Goal: Task Accomplishment & Management: Manage account settings

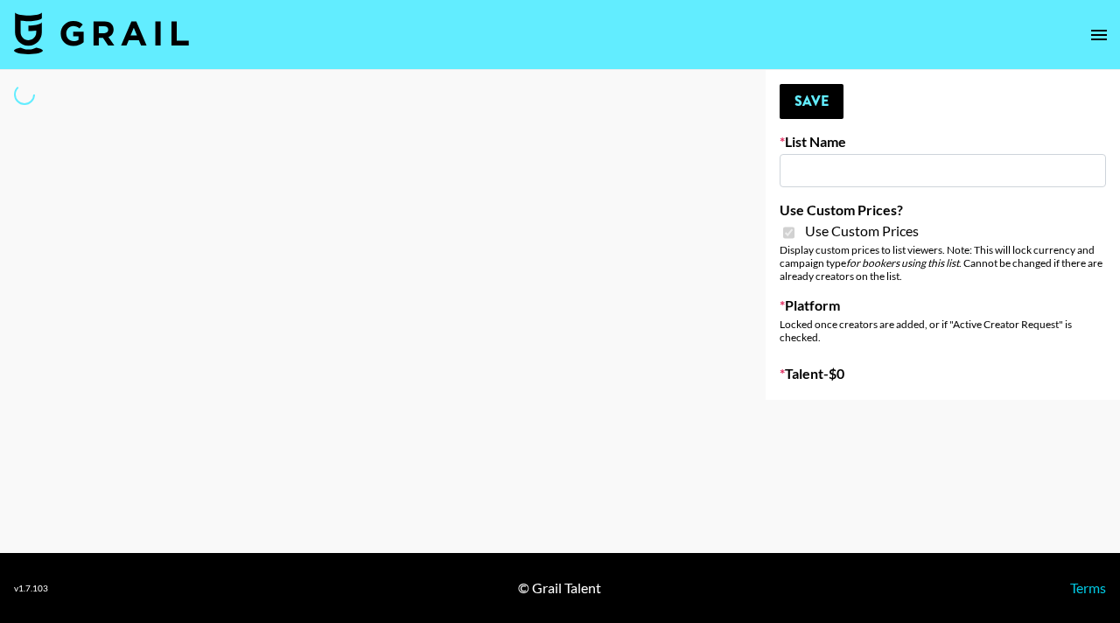
type input "Amaxy Beauty"
checkbox input "true"
select select "Brand"
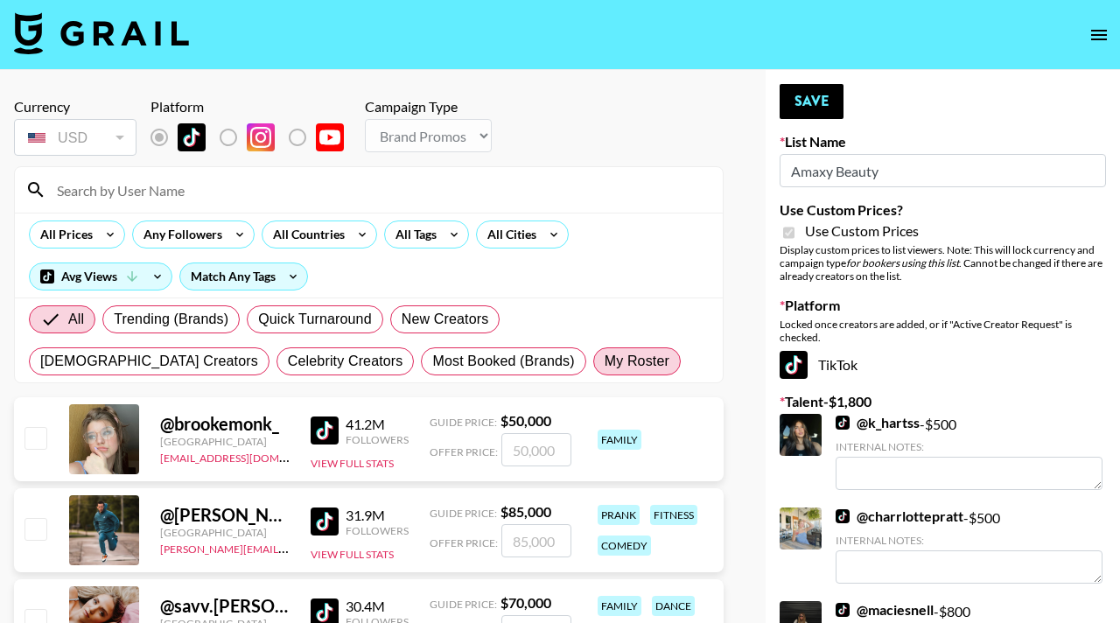
click at [605, 352] on span "My Roster" at bounding box center [637, 361] width 65 height 21
click at [605, 362] on input "My Roster" at bounding box center [605, 362] width 0 height 0
radio input "true"
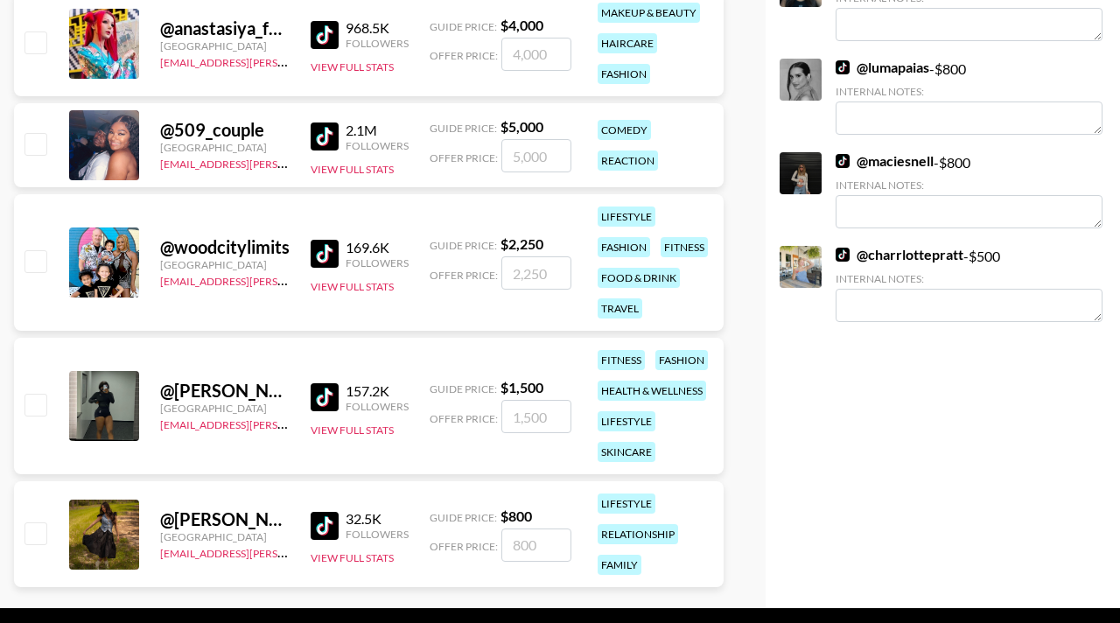
scroll to position [462, 0]
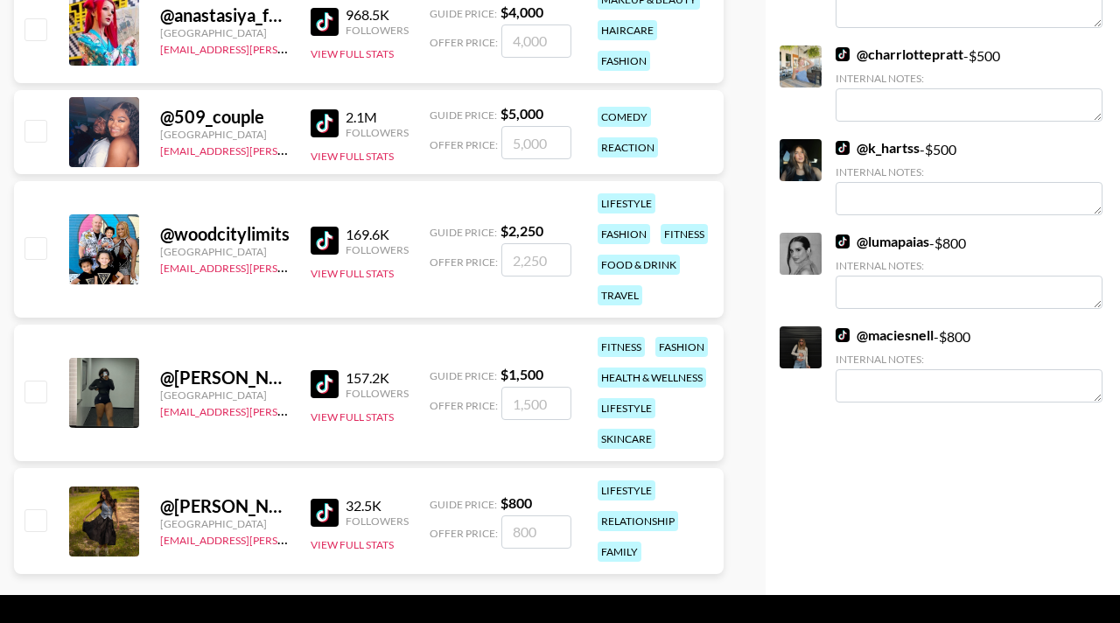
click at [32, 509] on input "checkbox" at bounding box center [35, 519] width 21 height 21
checkbox input "true"
type input "800"
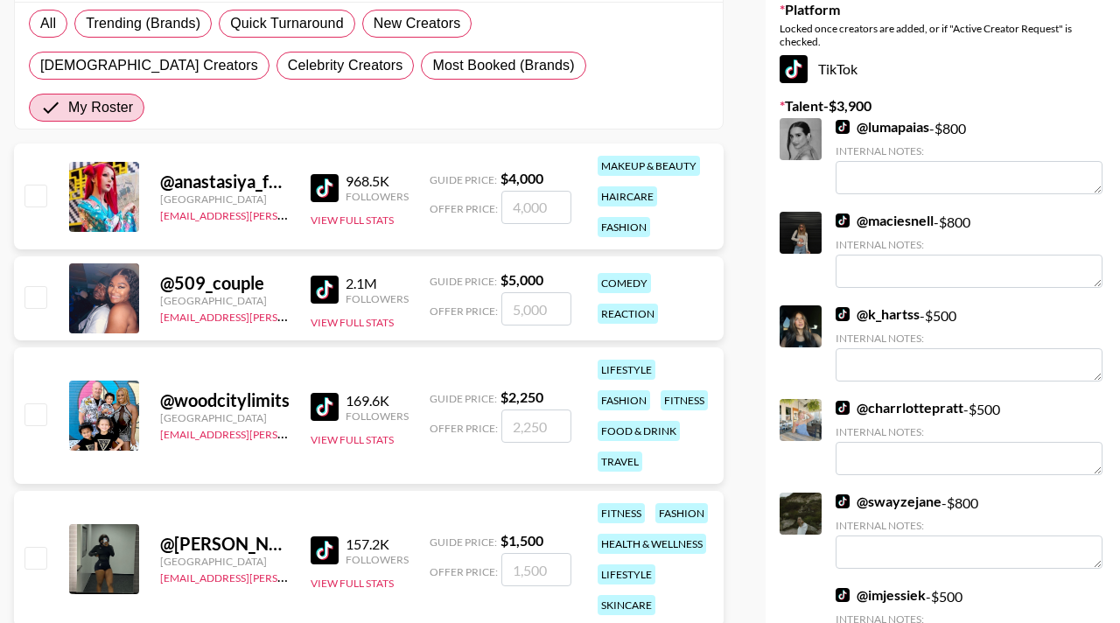
scroll to position [0, 0]
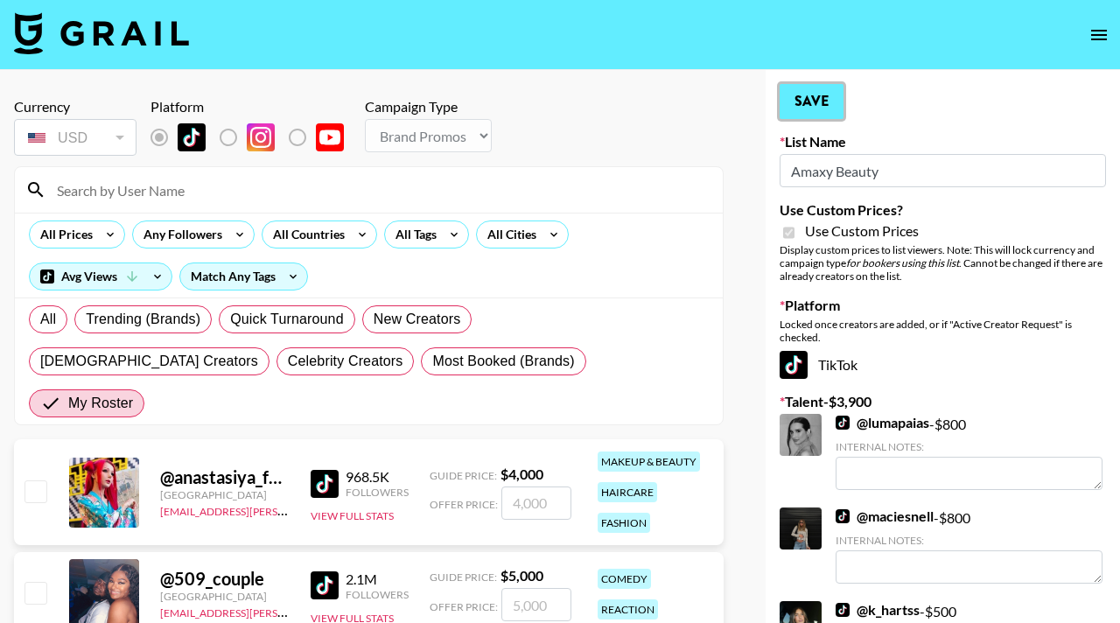
click at [830, 96] on button "Save" at bounding box center [812, 101] width 64 height 35
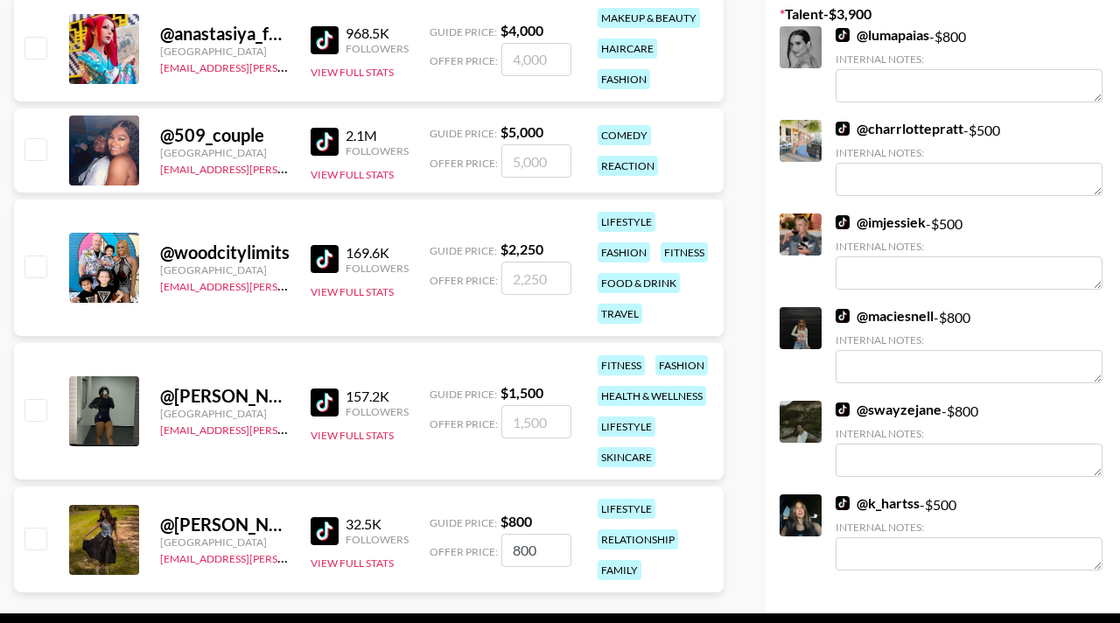
scroll to position [493, 0]
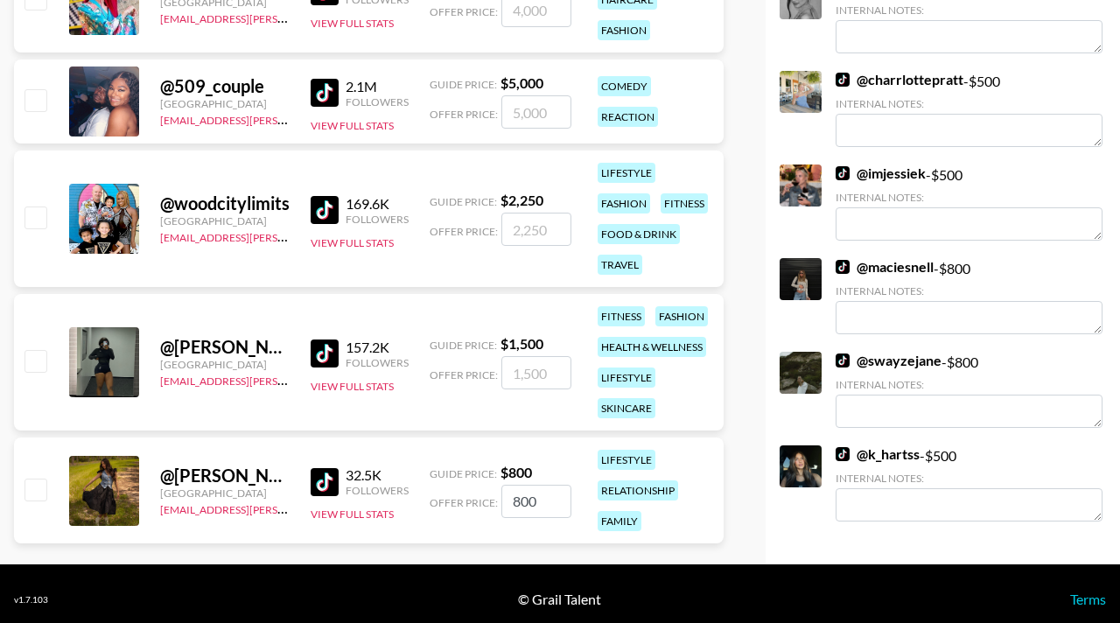
click at [38, 479] on input "checkbox" at bounding box center [35, 489] width 21 height 21
checkbox input "true"
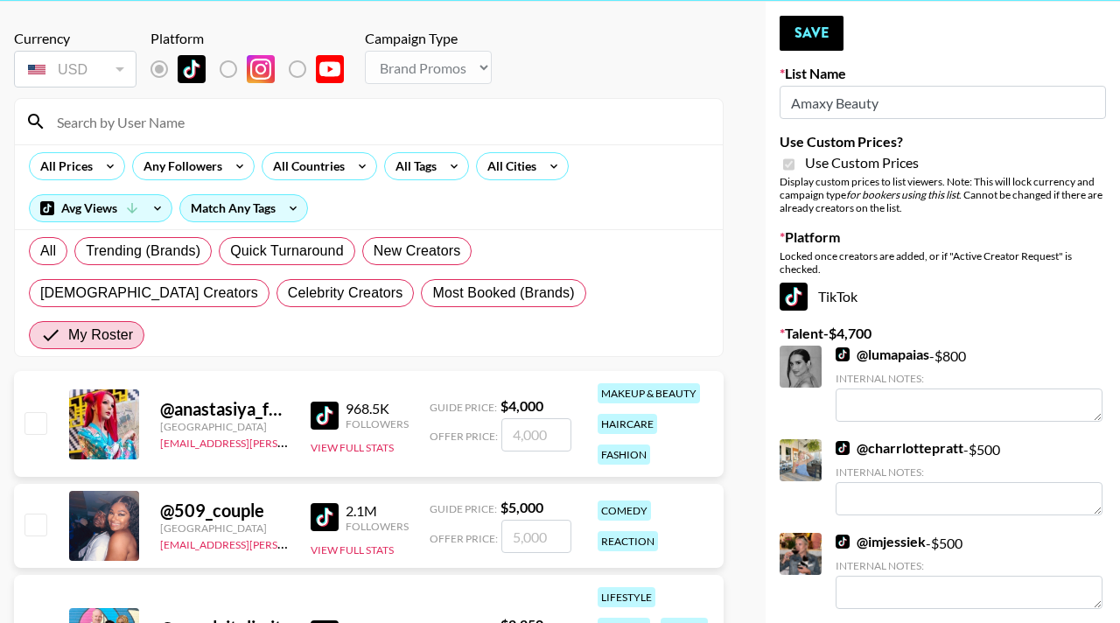
scroll to position [0, 0]
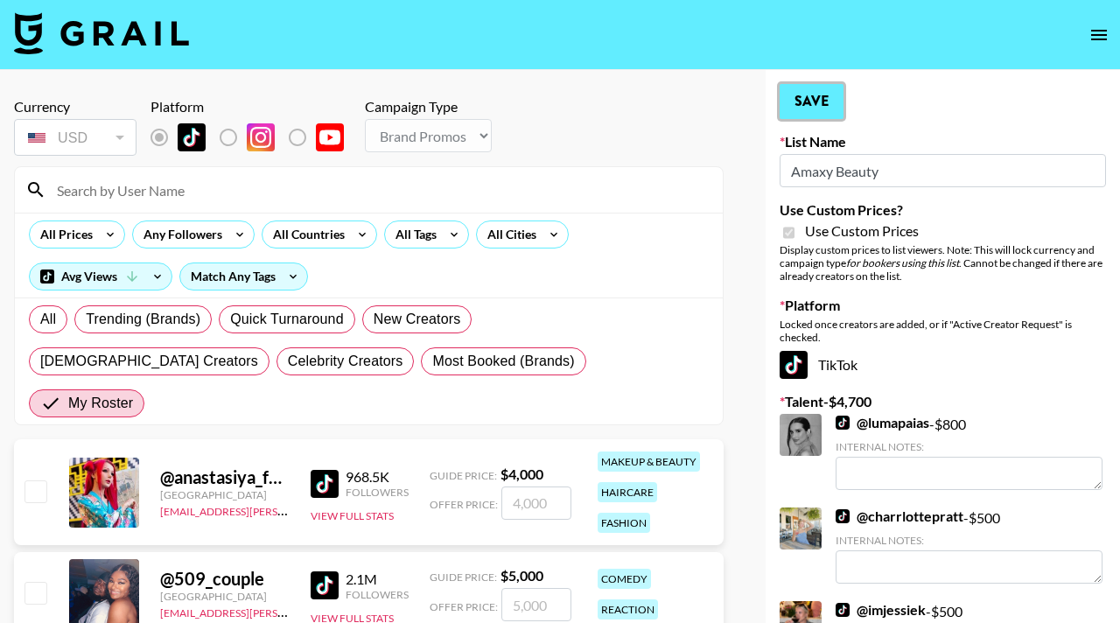
click at [819, 102] on button "Save" at bounding box center [812, 101] width 64 height 35
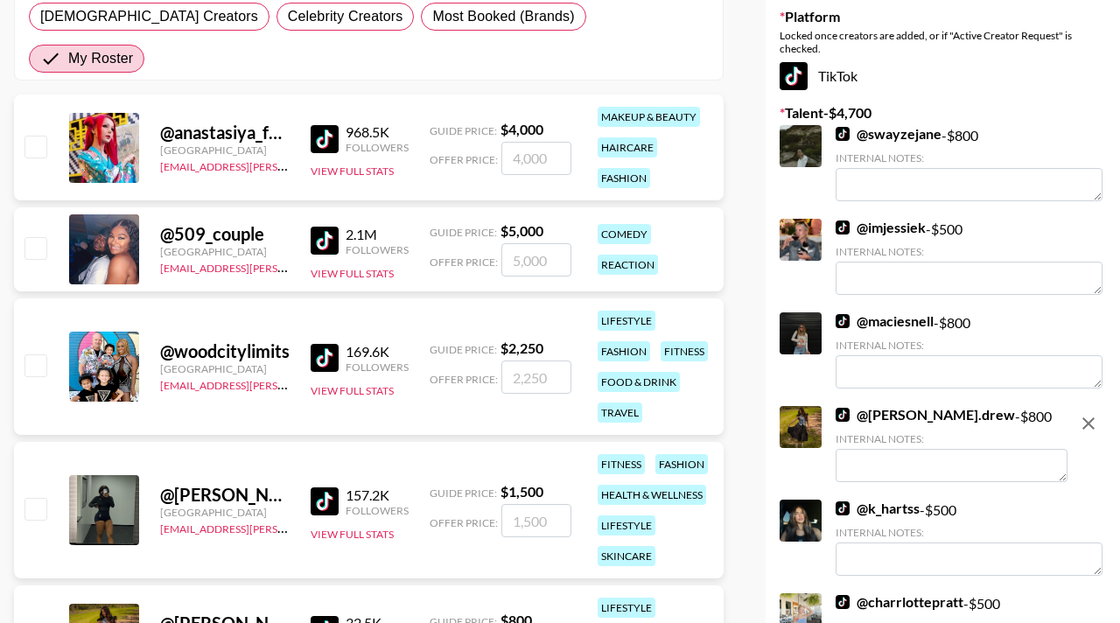
scroll to position [318, 0]
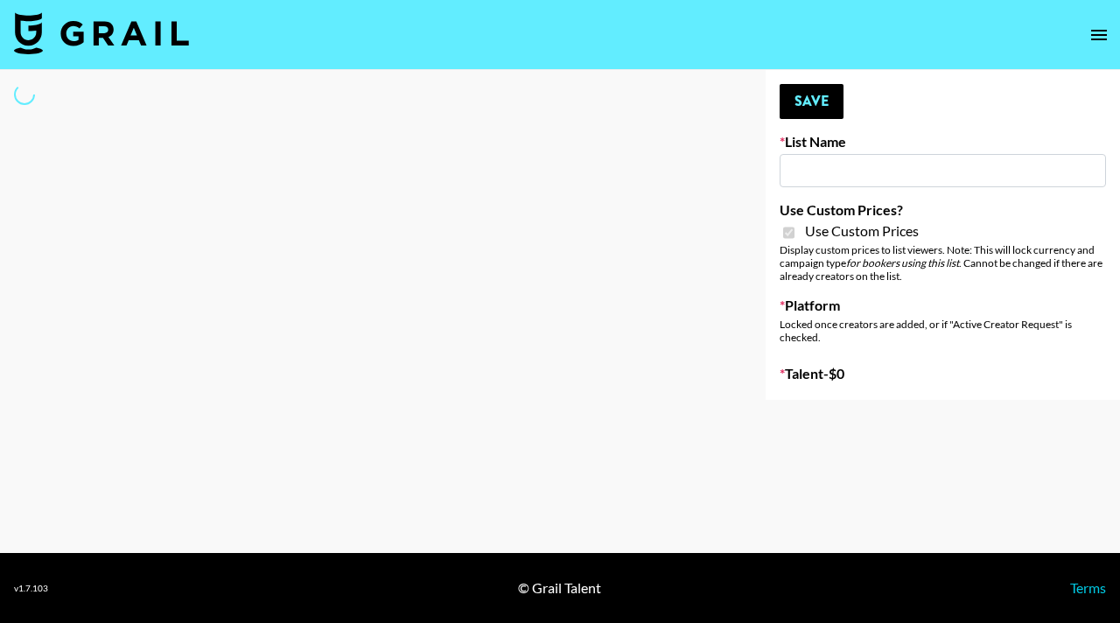
type input "COSRX LA"
checkbox input "true"
select select "Brand"
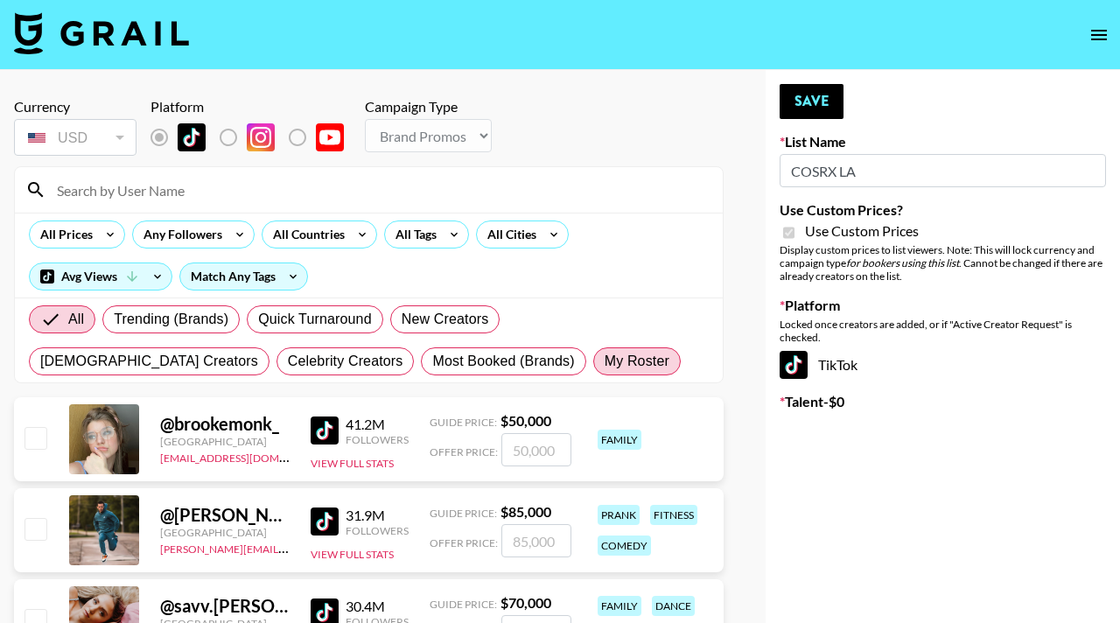
click at [605, 363] on span "My Roster" at bounding box center [637, 361] width 65 height 21
click at [605, 362] on input "My Roster" at bounding box center [605, 362] width 0 height 0
radio input "true"
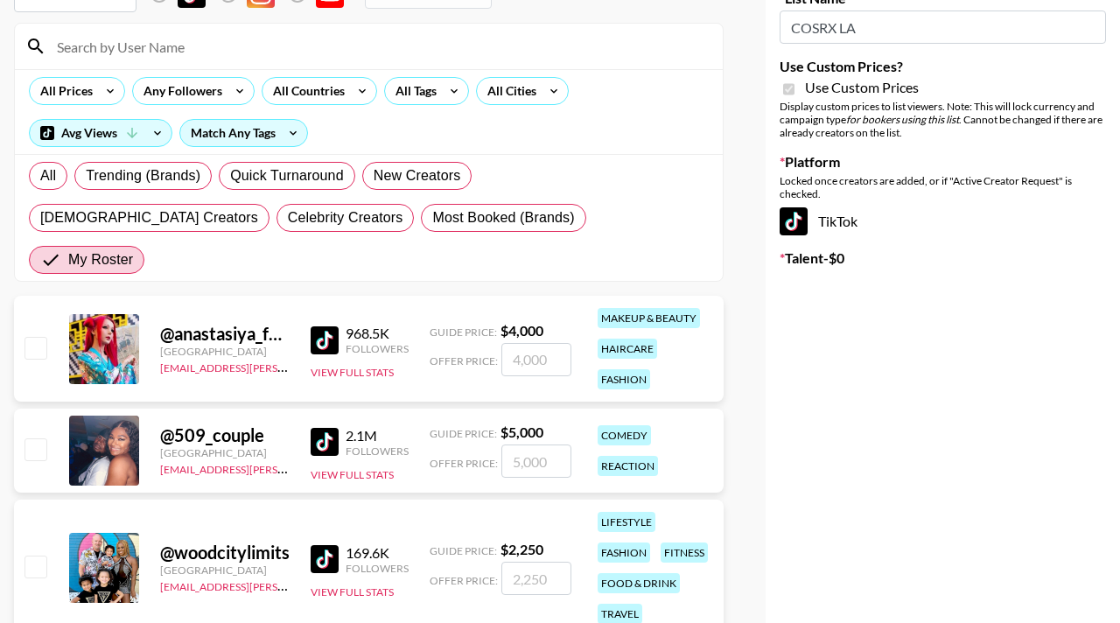
scroll to position [197, 0]
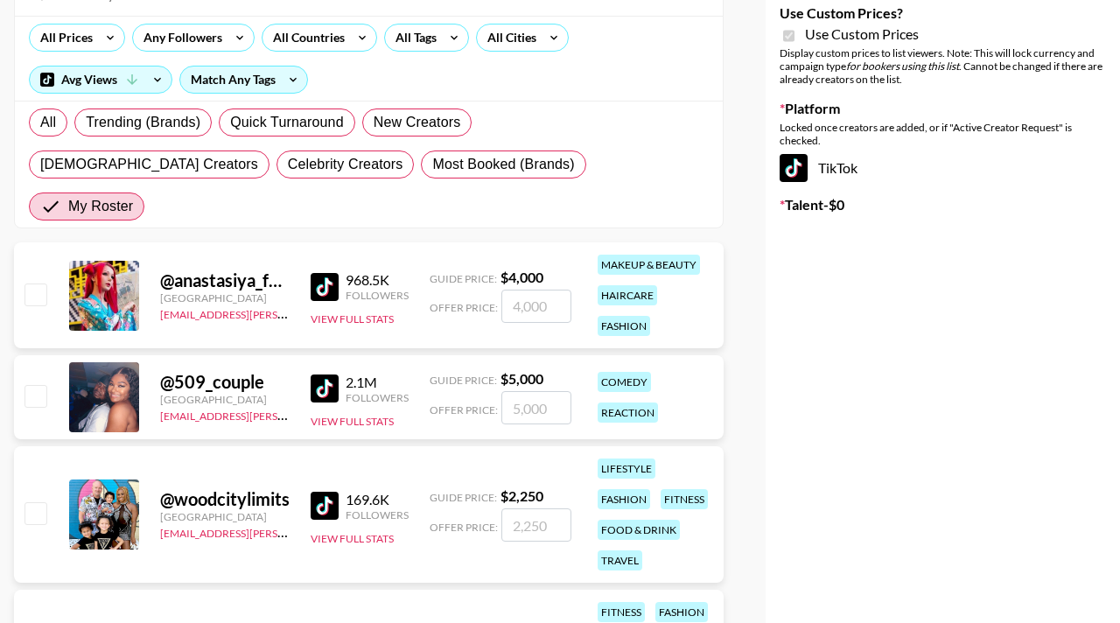
click at [39, 284] on input "checkbox" at bounding box center [35, 294] width 21 height 21
checkbox input "true"
type input "4000"
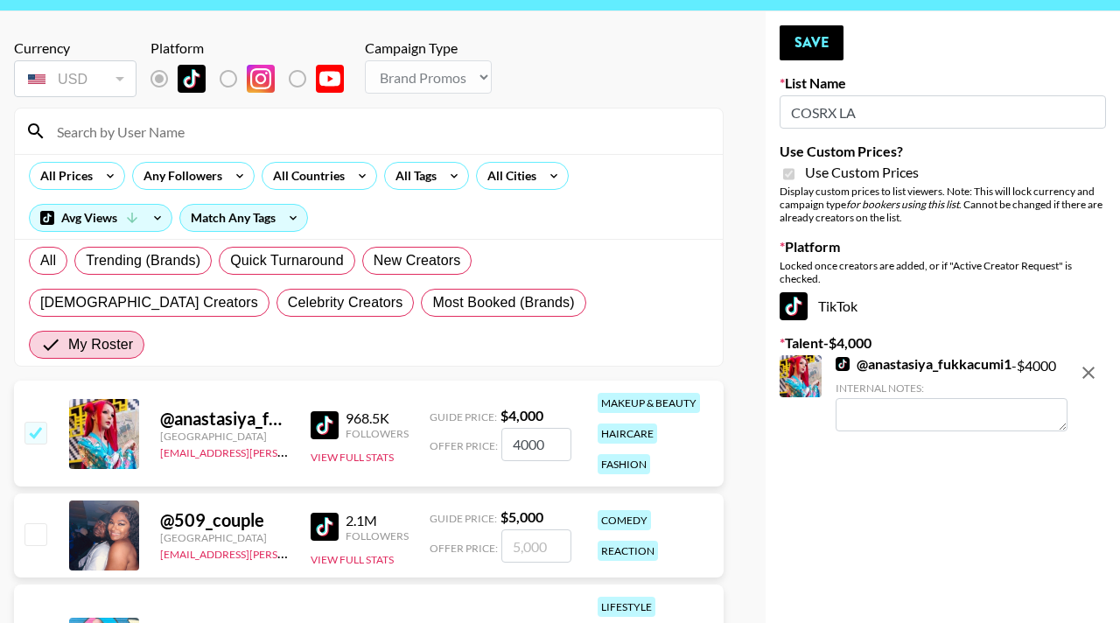
scroll to position [37, 0]
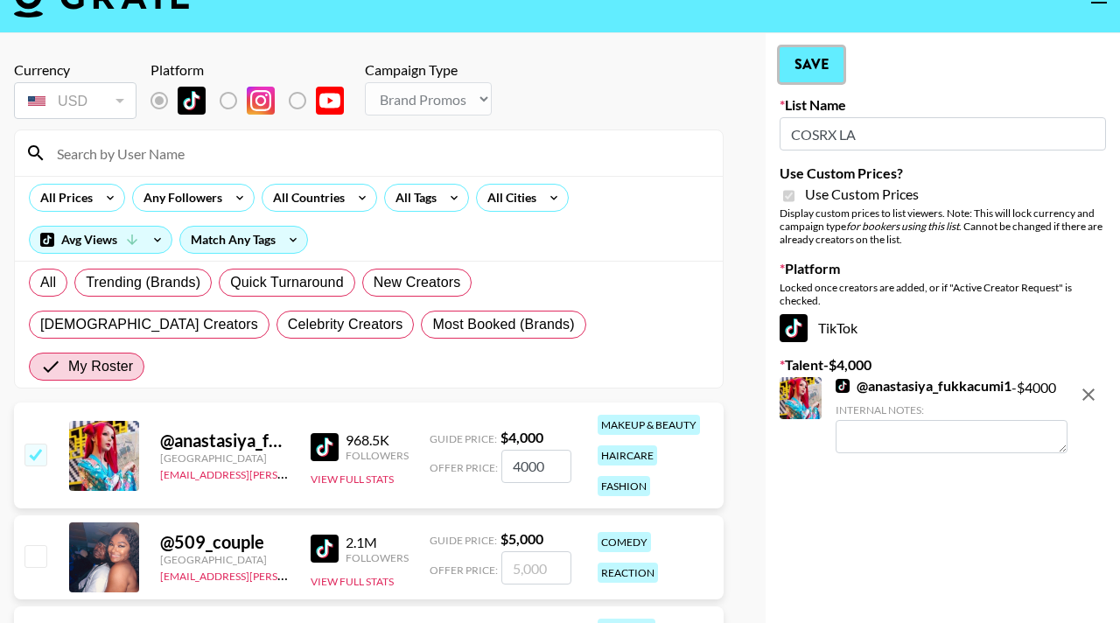
click at [818, 80] on button "Save" at bounding box center [812, 64] width 64 height 35
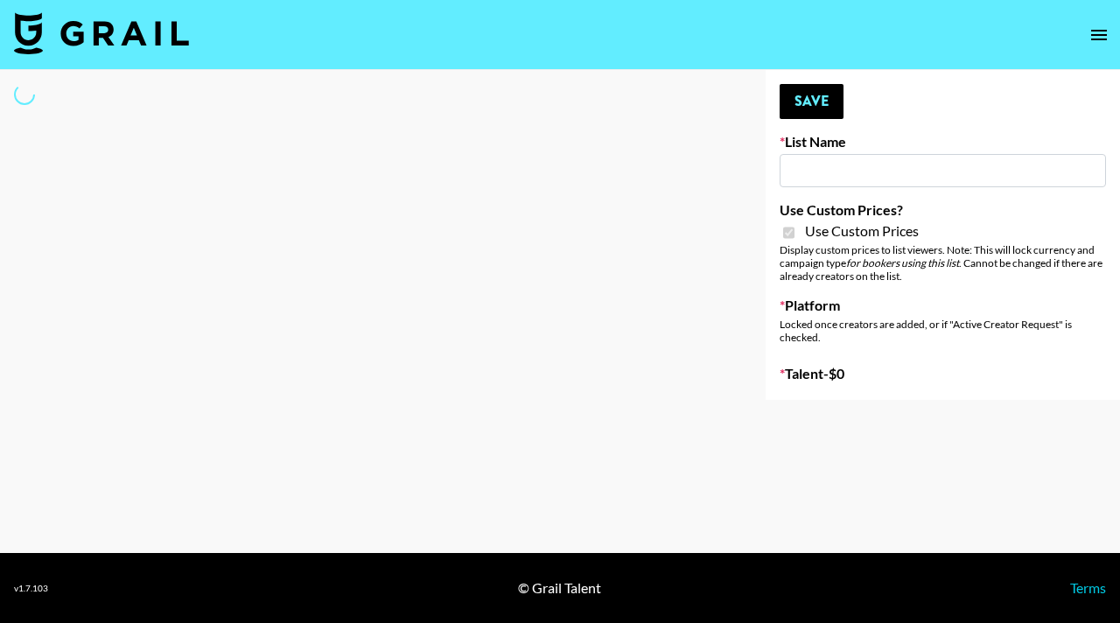
type input "Sleep & Glow"
checkbox input "true"
select select "Brand"
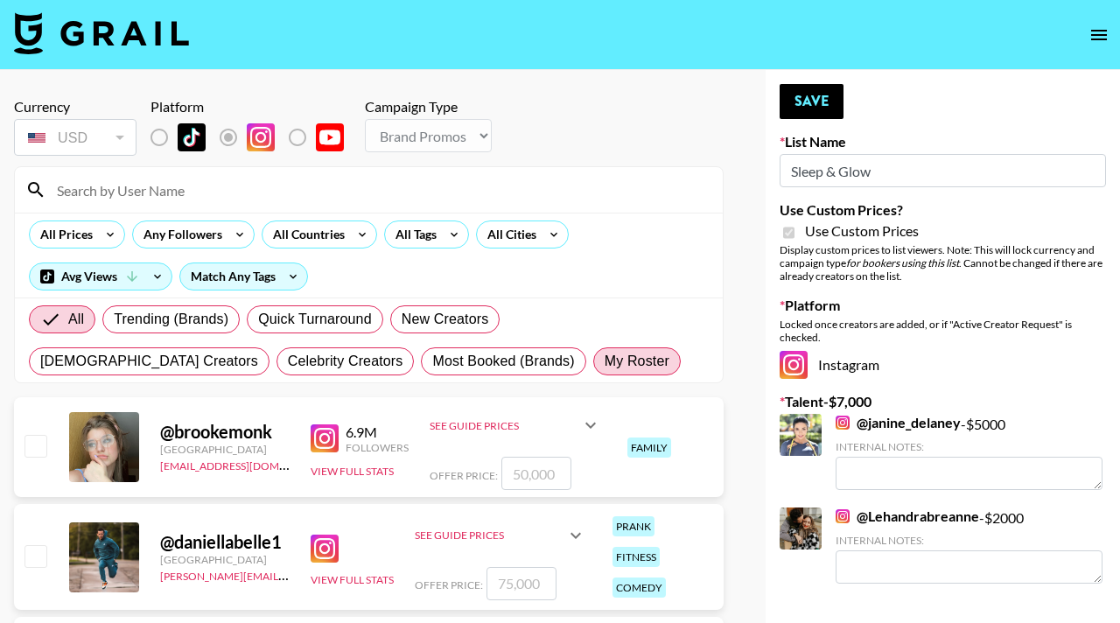
click at [605, 362] on span "My Roster" at bounding box center [637, 361] width 65 height 21
click at [605, 362] on input "My Roster" at bounding box center [605, 362] width 0 height 0
radio input "true"
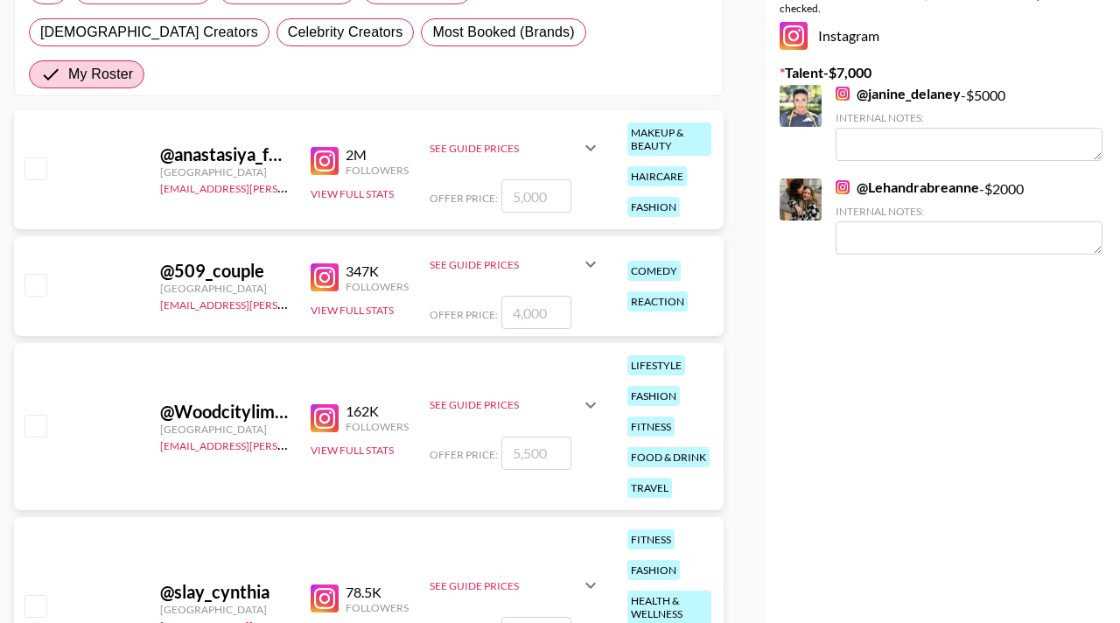
scroll to position [346, 0]
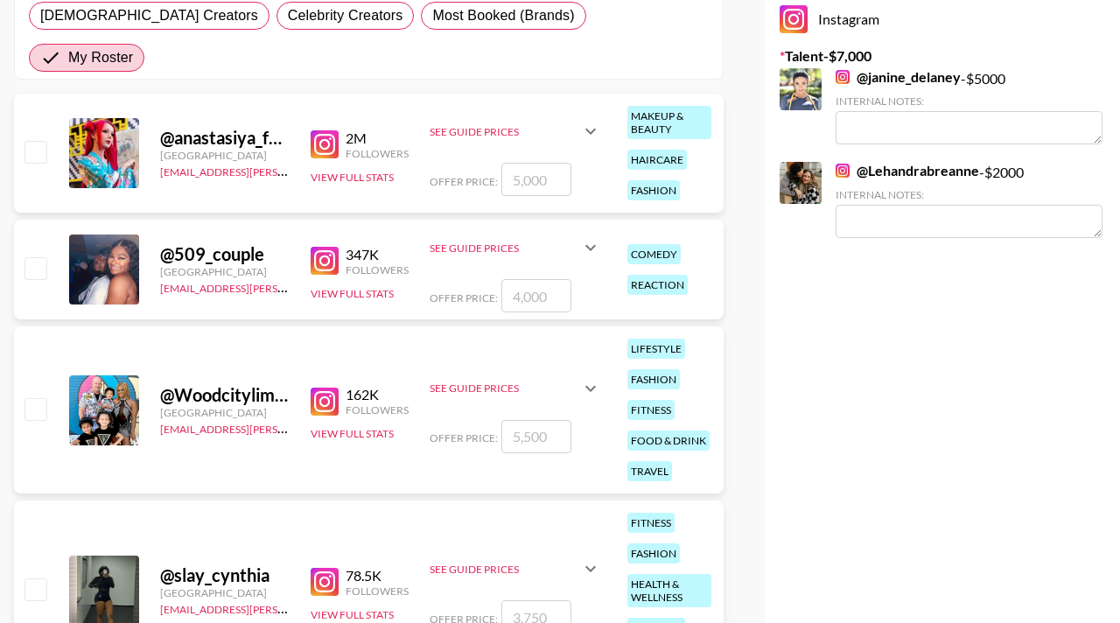
click at [31, 398] on input "checkbox" at bounding box center [35, 408] width 21 height 21
checkbox input "true"
type input "5500"
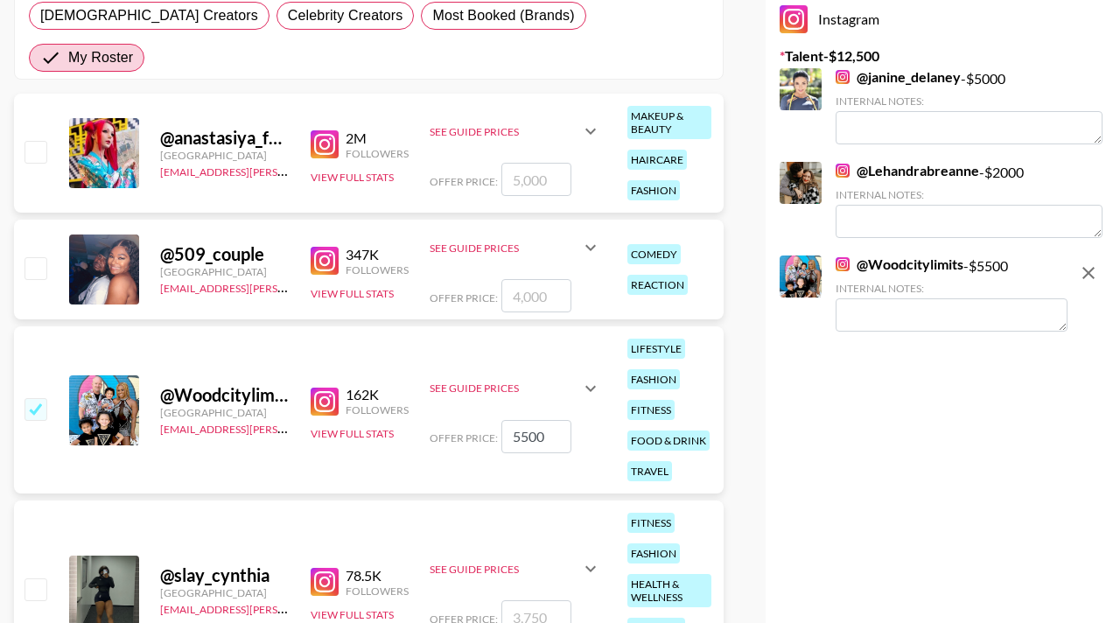
click at [39, 257] on input "checkbox" at bounding box center [35, 267] width 21 height 21
checkbox input "true"
type input "4000"
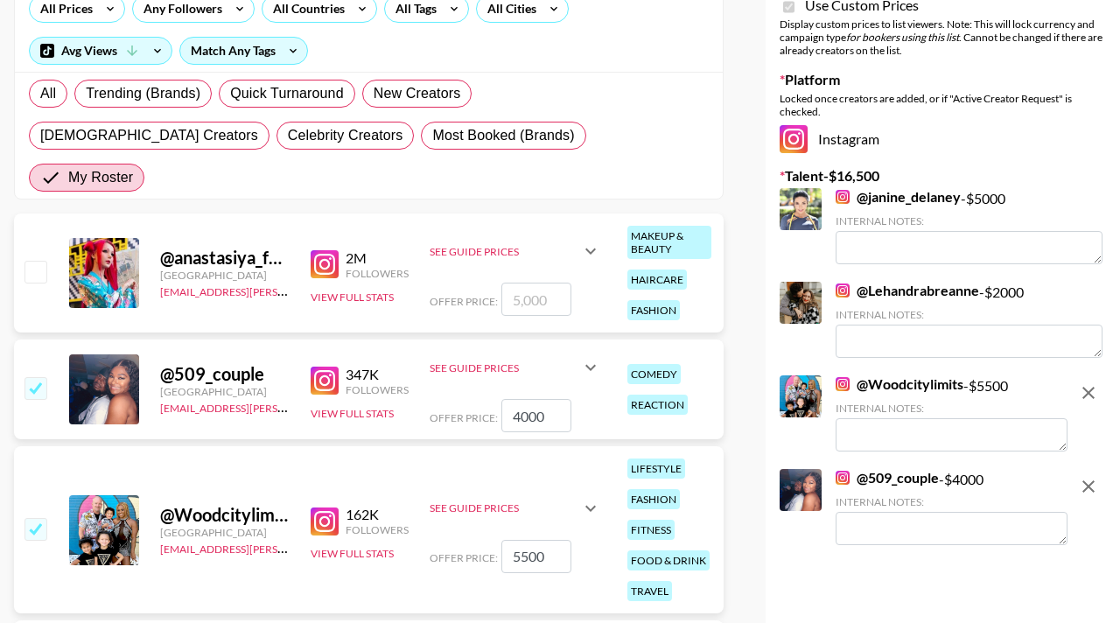
scroll to position [0, 0]
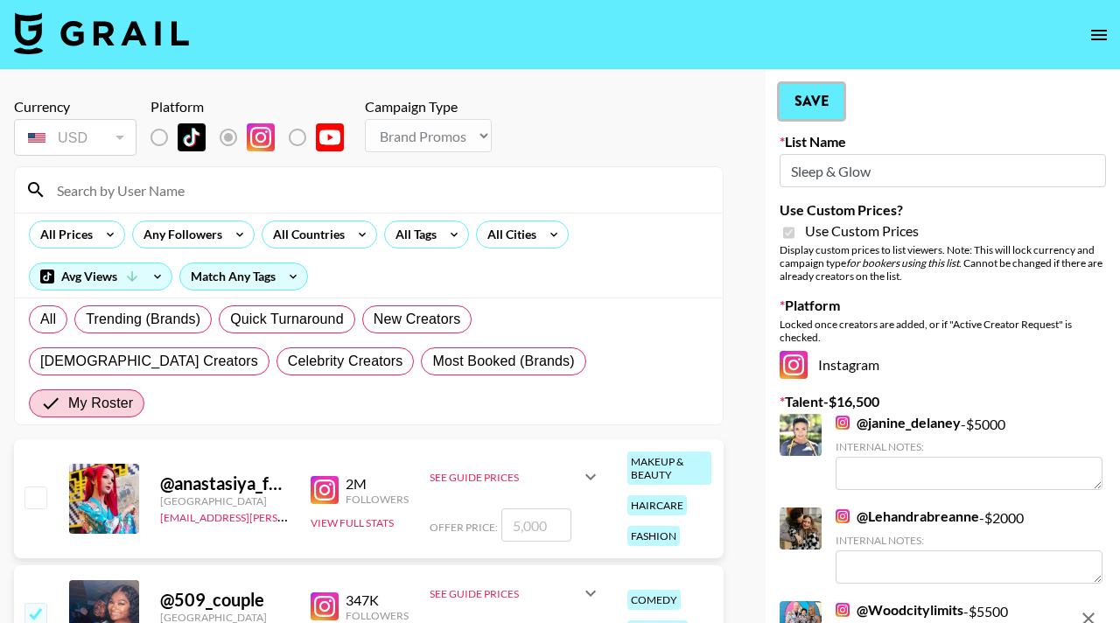
click at [813, 105] on button "Save" at bounding box center [812, 101] width 64 height 35
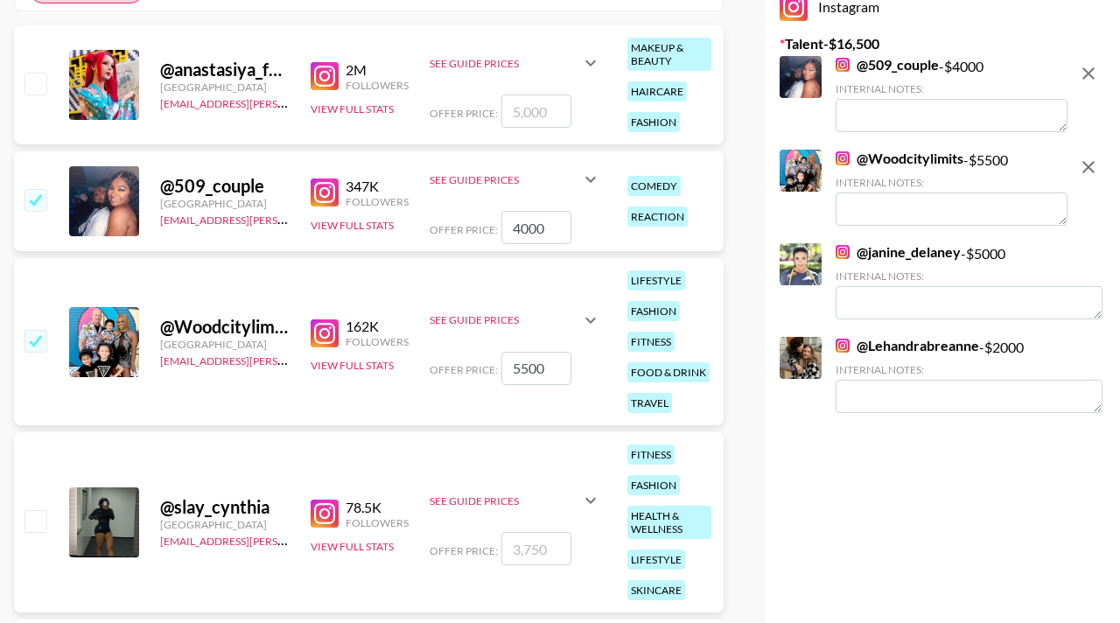
scroll to position [425, 0]
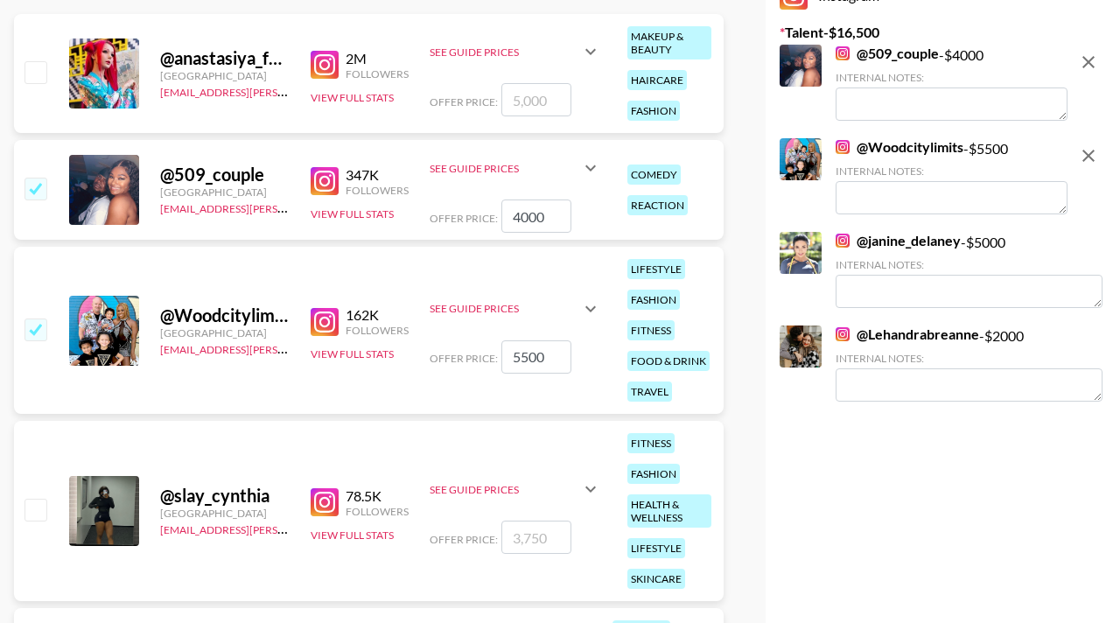
drag, startPoint x: 559, startPoint y: 321, endPoint x: 466, endPoint y: 316, distance: 93.8
click at [467, 341] on div "Offer Price: 5500" at bounding box center [516, 357] width 172 height 33
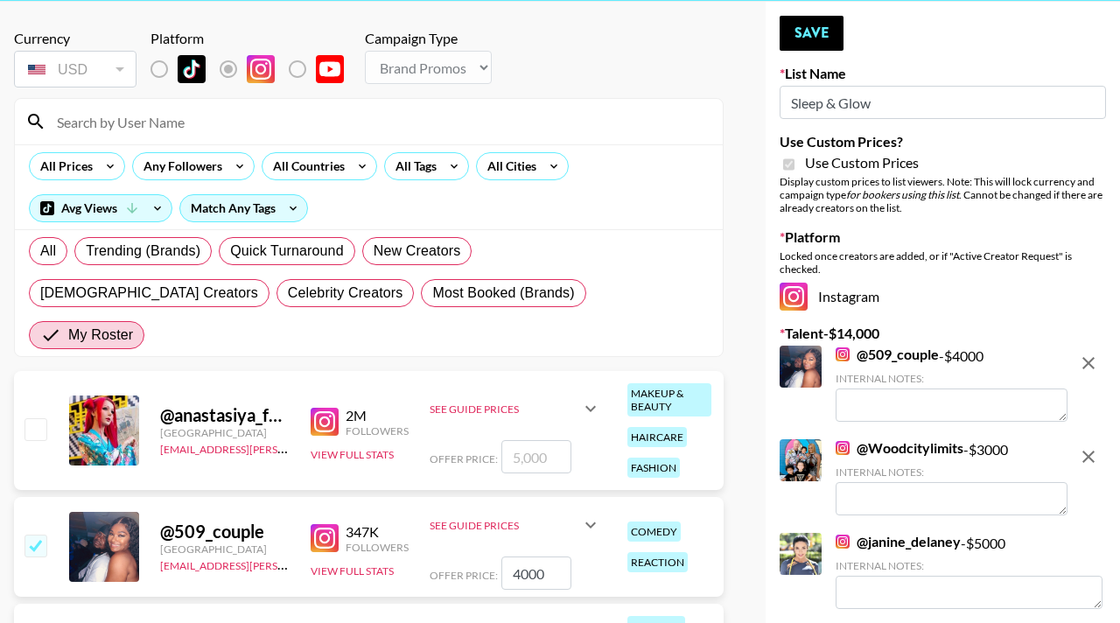
scroll to position [25, 0]
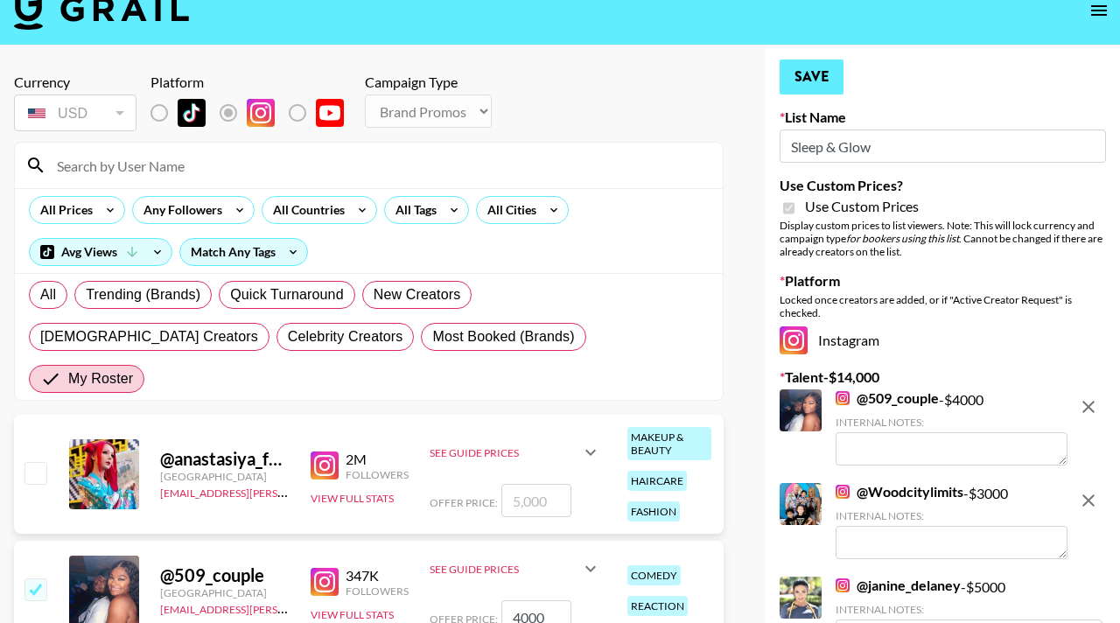
type input "3000"
click at [798, 67] on button "Save" at bounding box center [812, 77] width 64 height 35
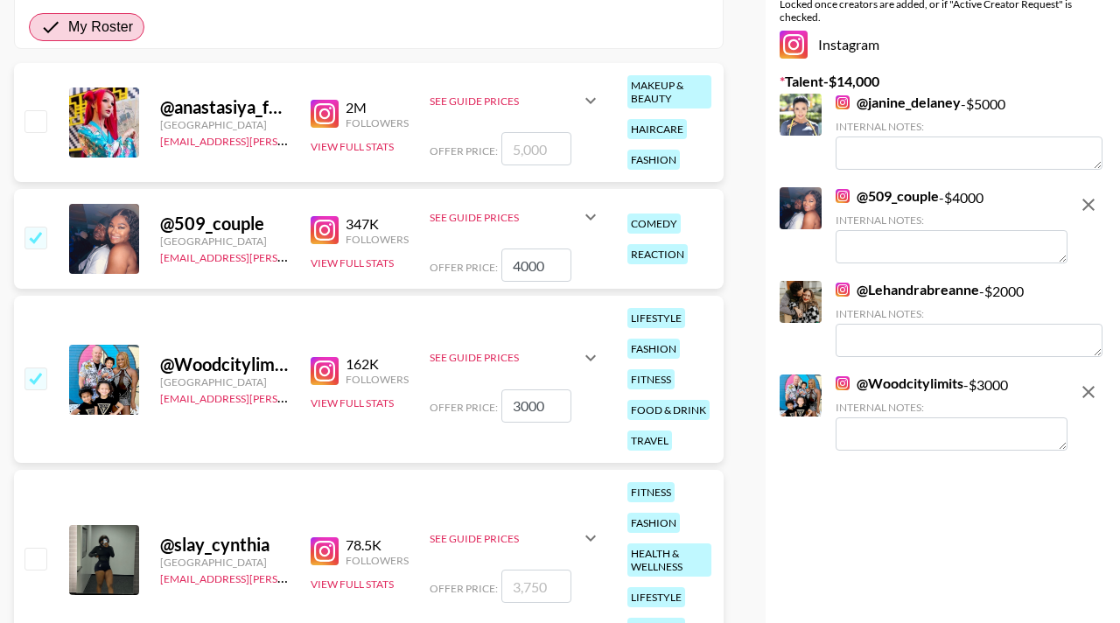
scroll to position [352, 0]
